Goal: Task Accomplishment & Management: Manage account settings

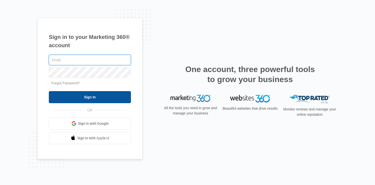
type input "cmhale67@gmail.com"
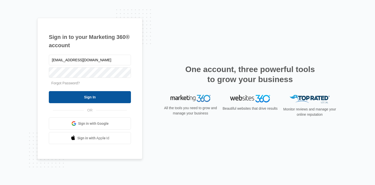
click at [95, 98] on input "Sign In" at bounding box center [90, 97] width 82 height 12
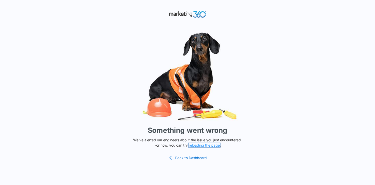
click at [214, 146] on button "reloading the page" at bounding box center [204, 145] width 31 height 4
click at [201, 146] on button "reloading the page" at bounding box center [204, 145] width 31 height 4
click at [194, 157] on link "Back to Dashboard" at bounding box center [187, 158] width 39 height 6
